Goal: Find specific page/section: Find specific page/section

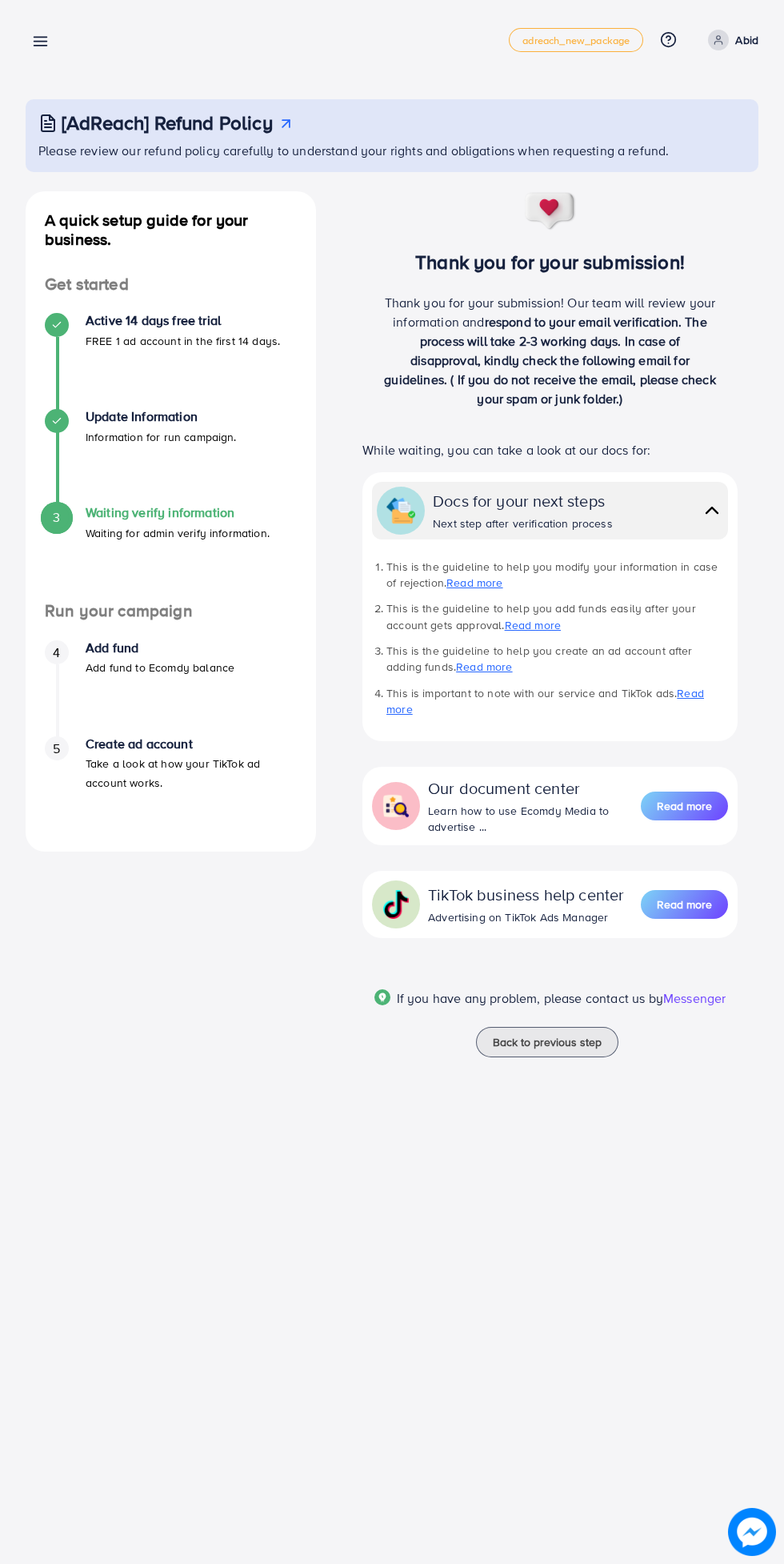
click at [714, 49] on span at bounding box center [719, 40] width 21 height 21
click at [654, 106] on link "Log out" at bounding box center [682, 96] width 152 height 36
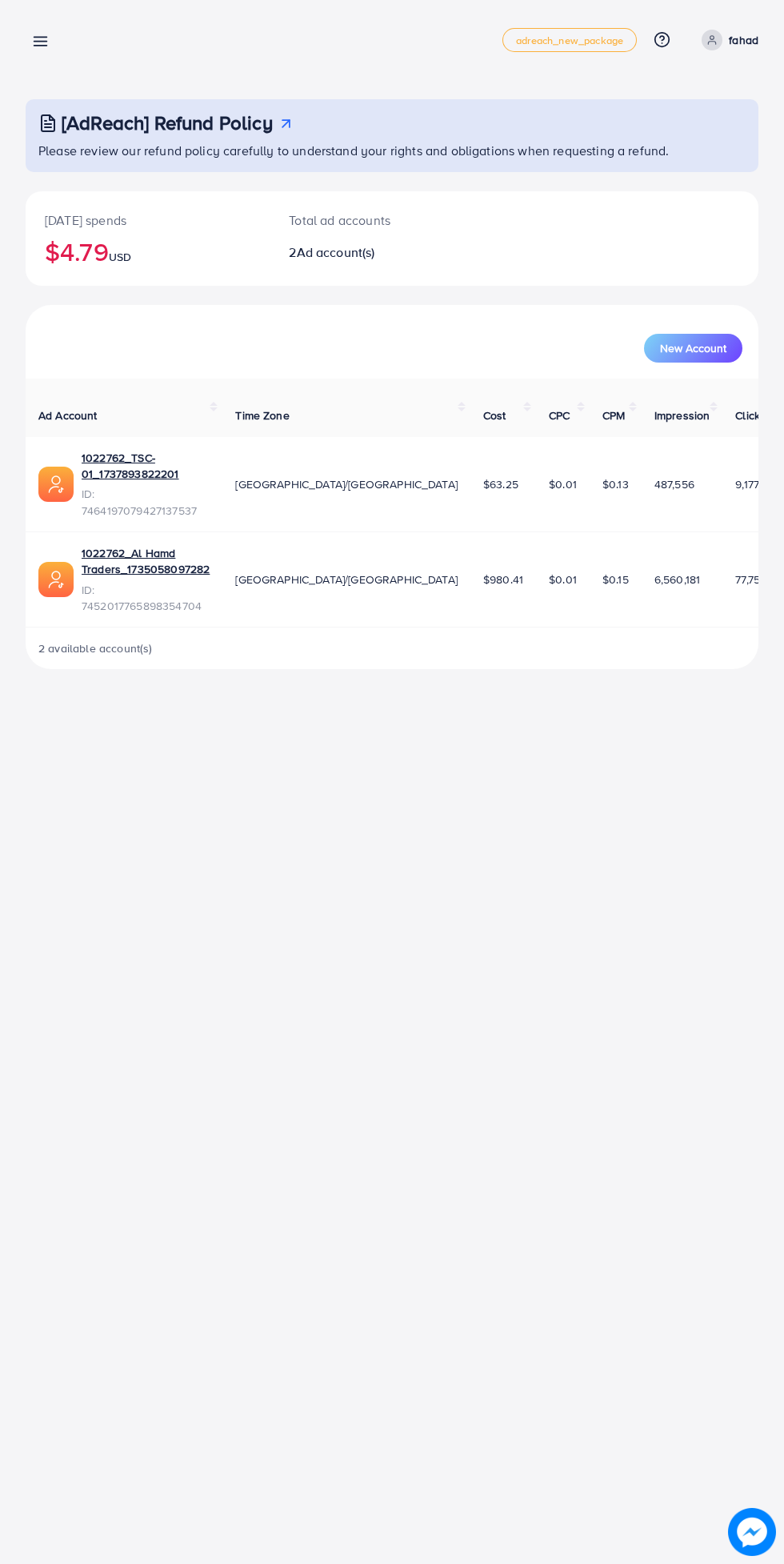
click at [40, 46] on line at bounding box center [41, 46] width 13 height 0
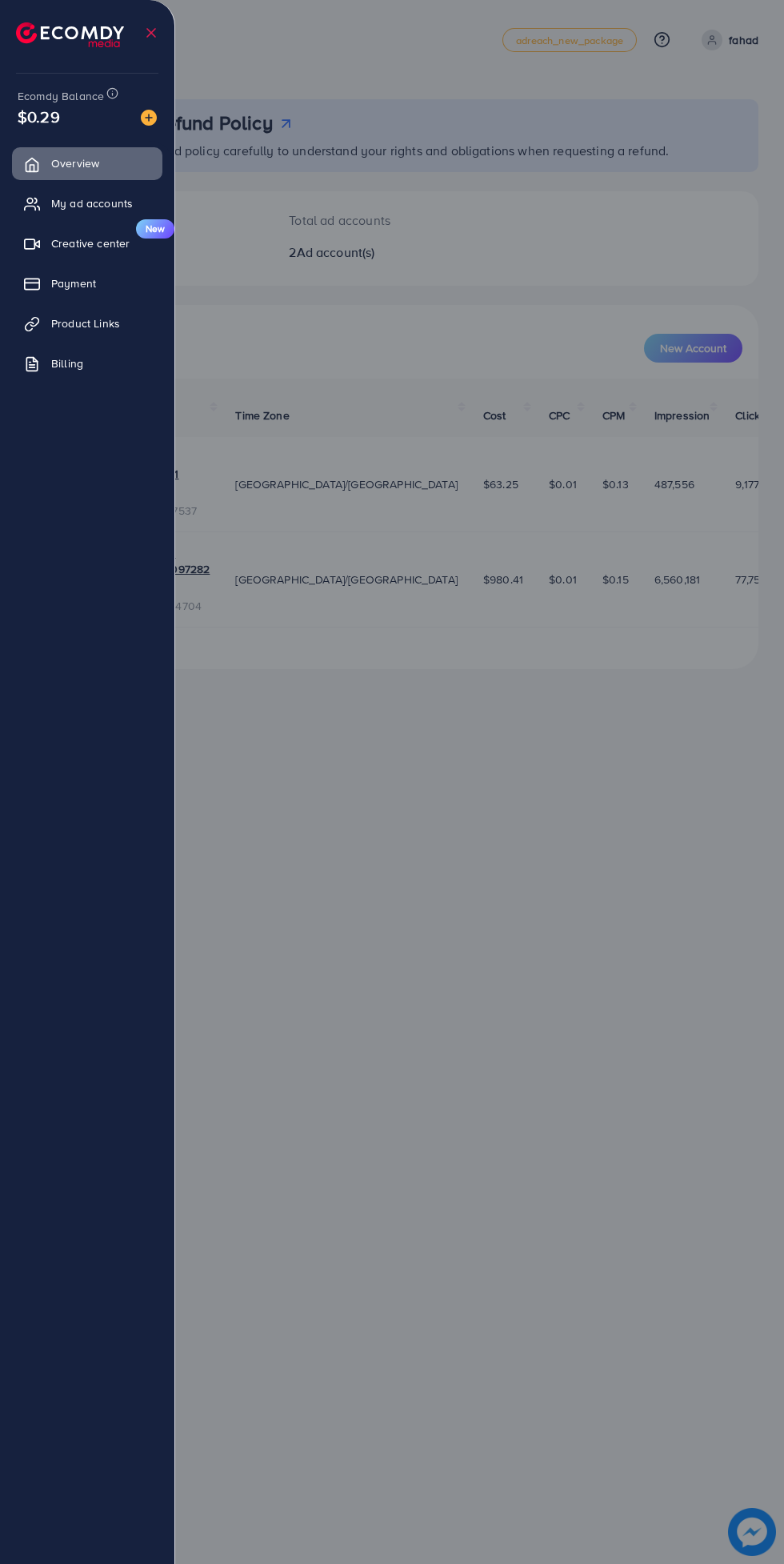
click at [104, 329] on span "Product Links" at bounding box center [85, 323] width 68 height 16
